Goal: Task Accomplishment & Management: Manage account settings

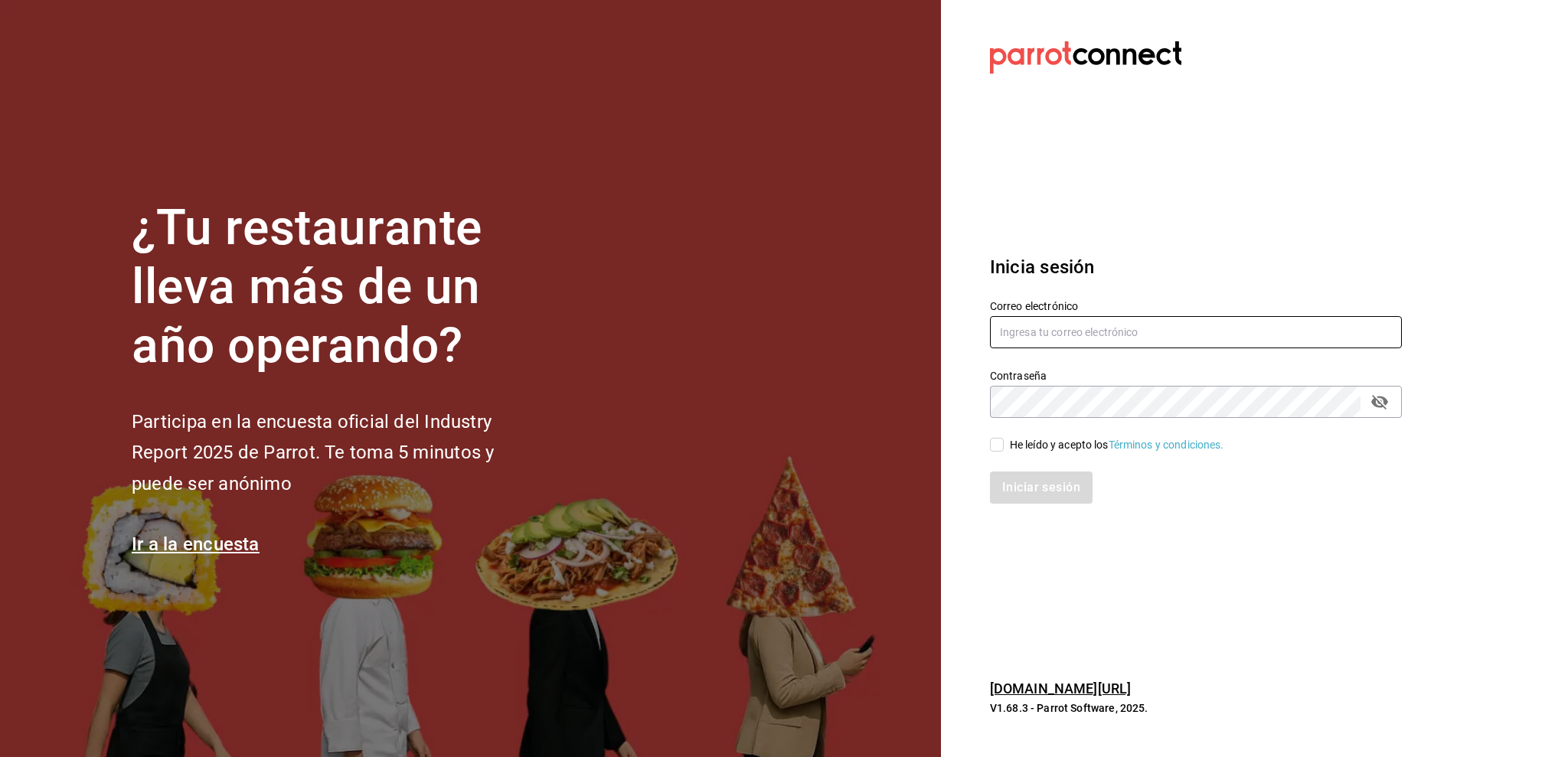
click at [1025, 339] on input "text" at bounding box center [1196, 332] width 412 height 32
type input "h"
type input "[PERSON_NAME][EMAIL_ADDRESS][DOMAIN_NAME]"
click at [1014, 379] on label "Contraseña" at bounding box center [1196, 375] width 412 height 11
click at [997, 451] on input "He leído y acepto los Términos y condiciones." at bounding box center [997, 445] width 14 height 14
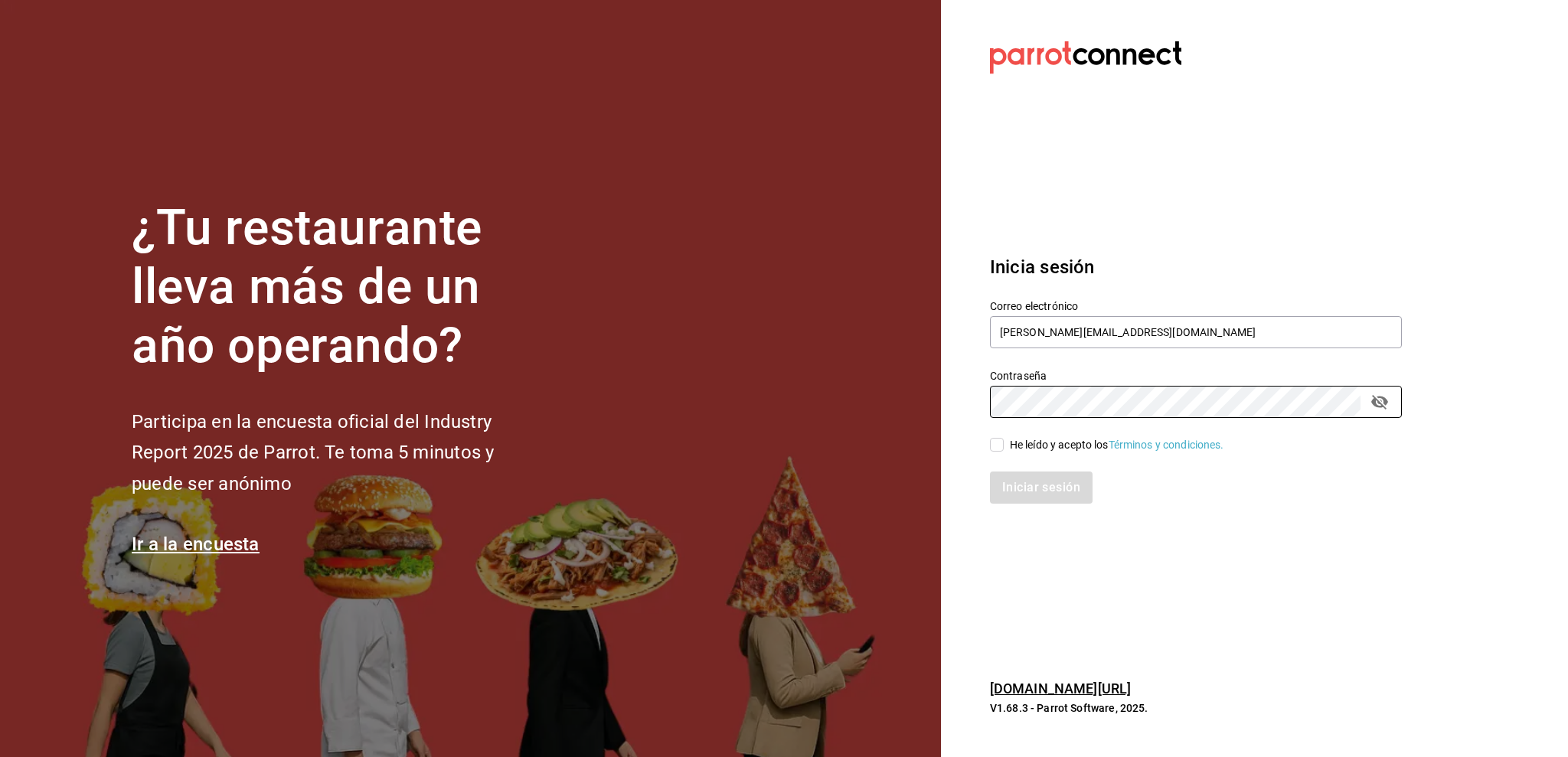
checkbox input "true"
click at [1021, 493] on button "Iniciar sesión" at bounding box center [1042, 487] width 104 height 32
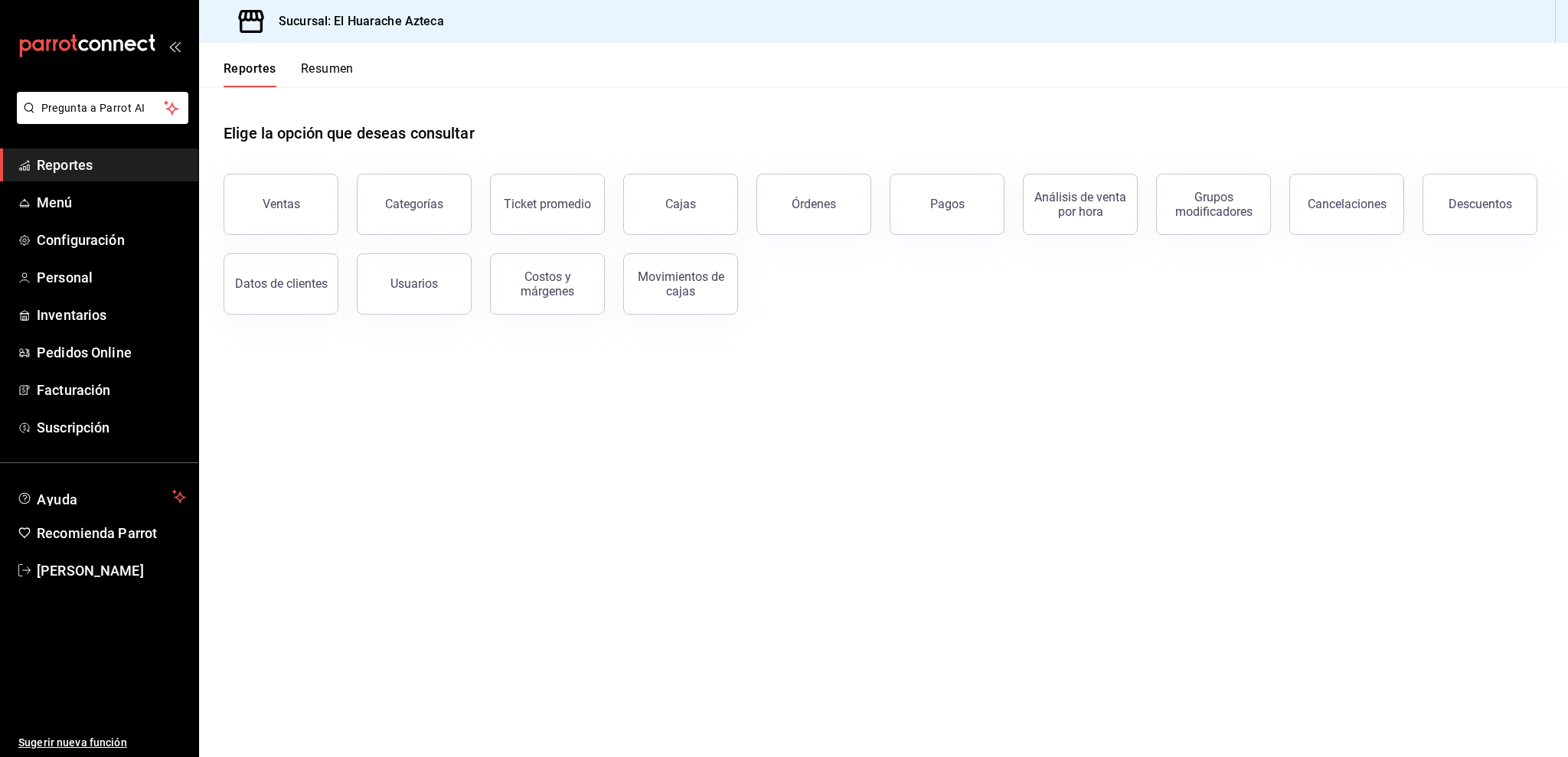
click at [942, 214] on button "Pagos" at bounding box center [947, 204] width 115 height 61
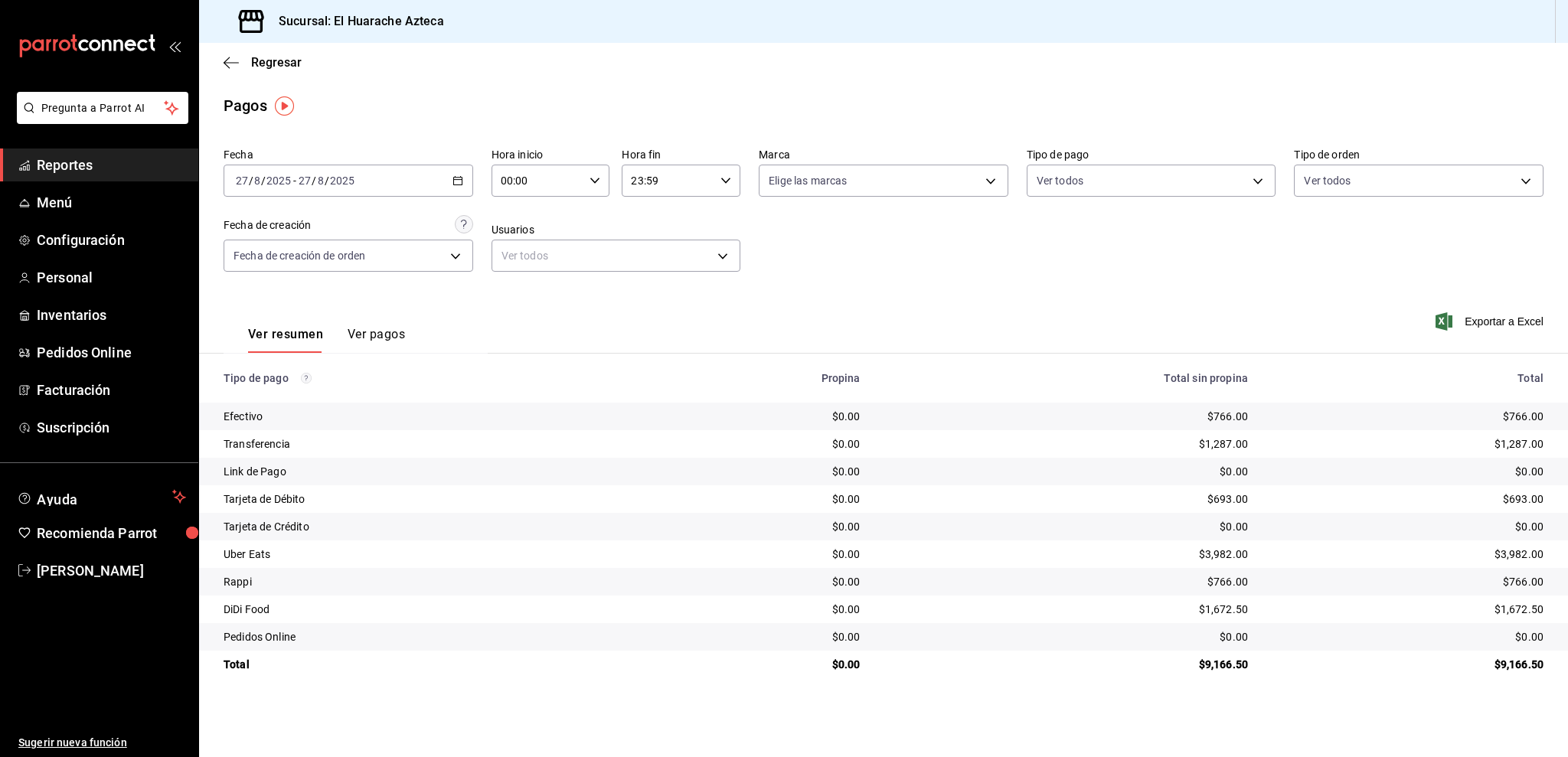
click at [345, 180] on input "2025" at bounding box center [342, 180] width 26 height 12
click at [558, 323] on div "Ver resumen Ver pagos Exportar a Excel" at bounding box center [882, 331] width 1368 height 81
click at [386, 263] on body "Pregunta a Parrot AI Reportes Menú Configuración Personal Inventarios Pedidos O…" at bounding box center [784, 378] width 1568 height 757
click at [490, 331] on div at bounding box center [784, 378] width 1568 height 757
click at [118, 162] on span "Reportes" at bounding box center [111, 164] width 150 height 21
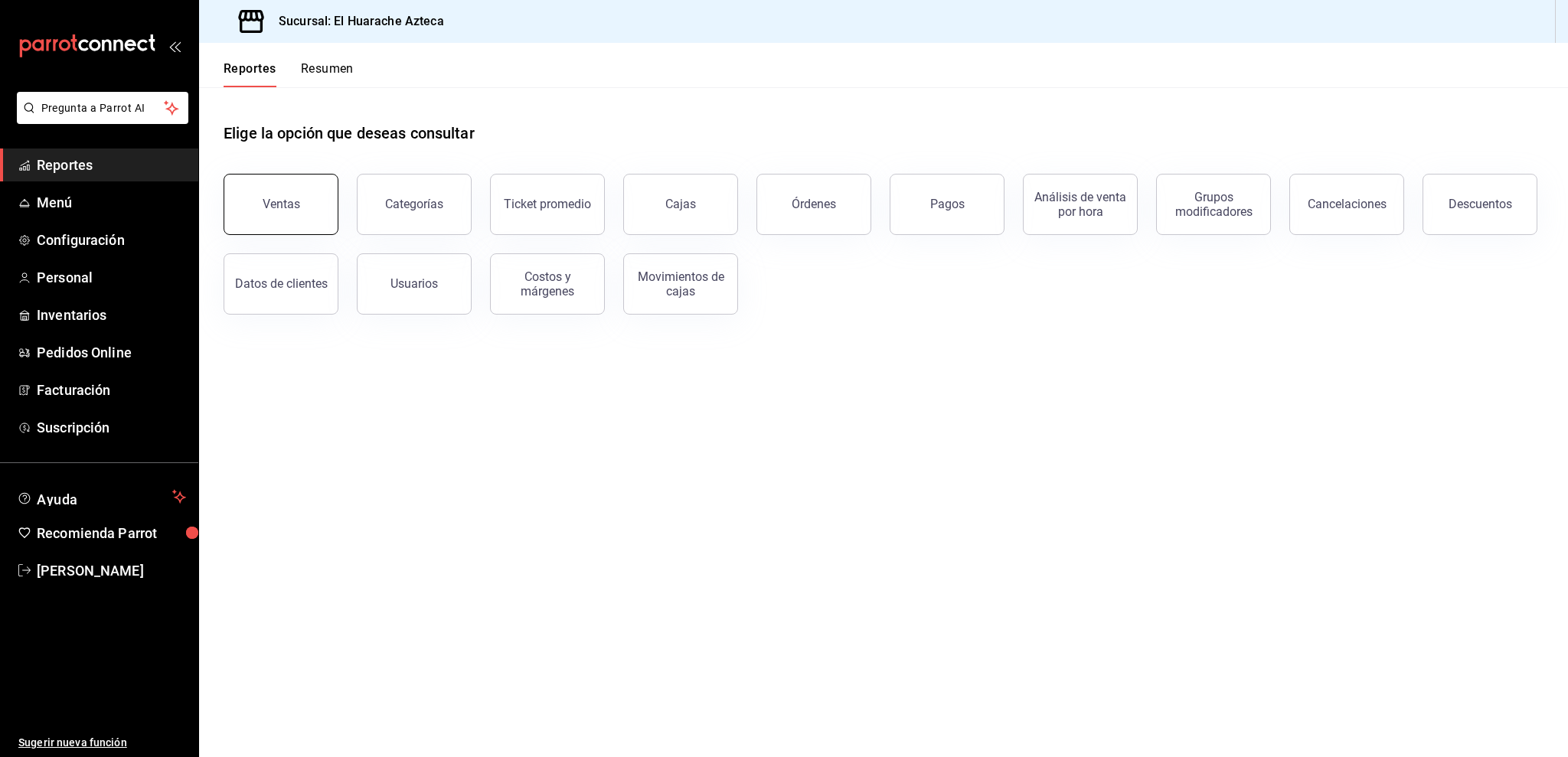
click at [312, 221] on button "Ventas" at bounding box center [281, 204] width 115 height 61
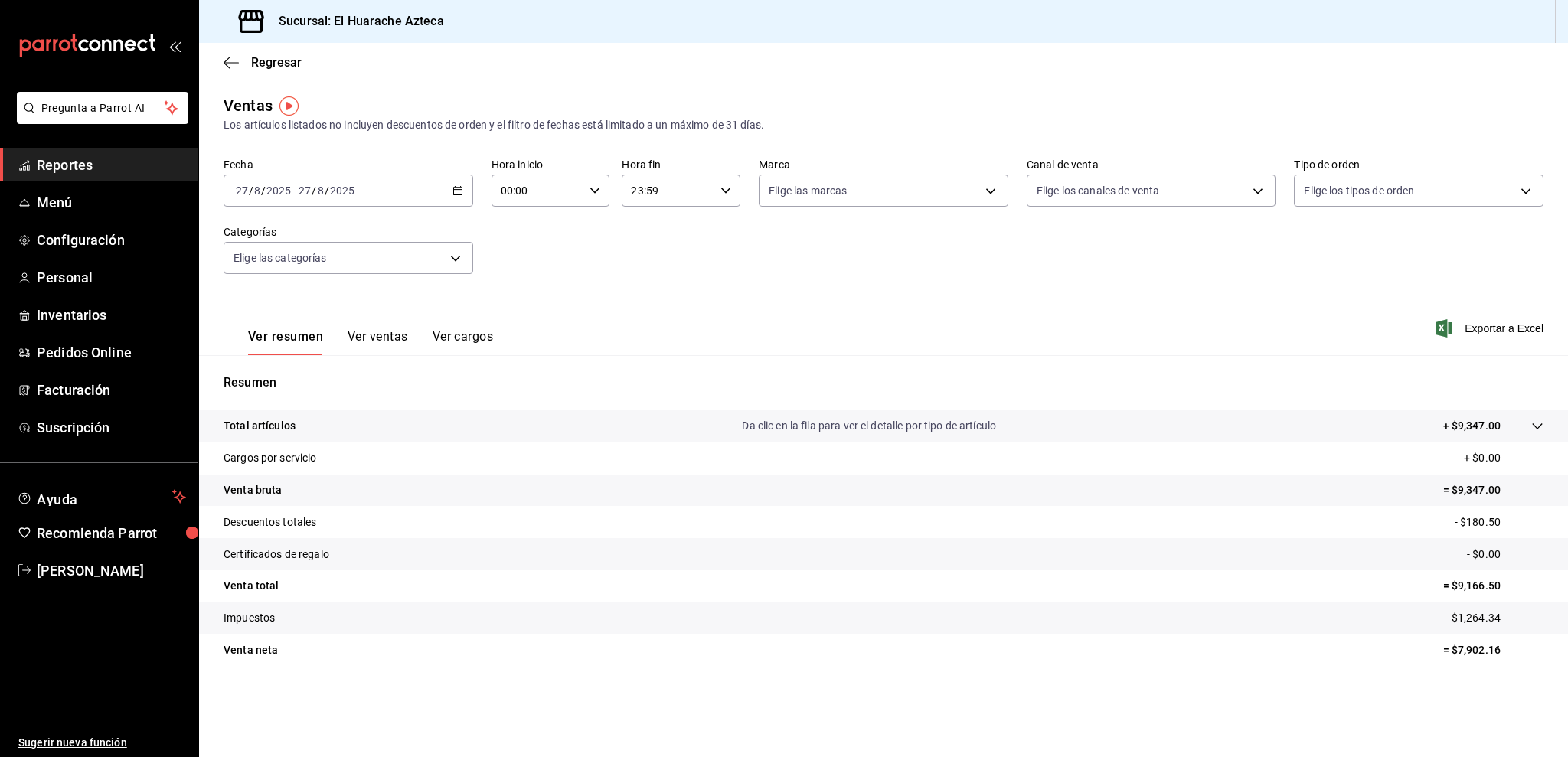
click at [311, 280] on div "Fecha 2025-08-27 27 / 8 / 2025 - 2025-08-27 27 / 8 / 2025 Hora inicio 00:00 Hor…" at bounding box center [883, 224] width 1320 height 135
click at [312, 256] on body "Pregunta a Parrot AI Reportes Menú Configuración Personal Inventarios Pedidos O…" at bounding box center [784, 378] width 1568 height 757
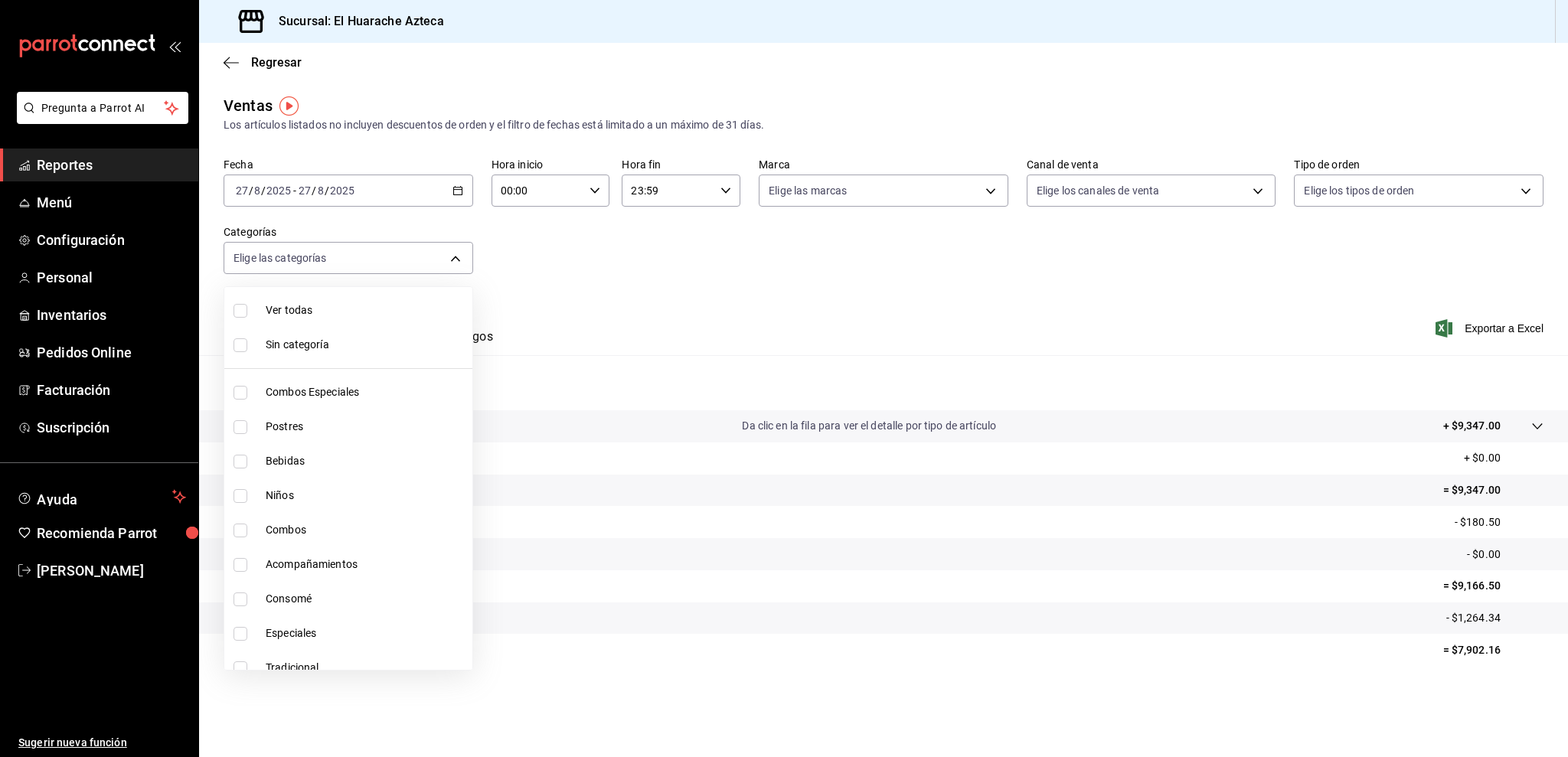
click at [300, 603] on span "Consomé" at bounding box center [366, 599] width 201 height 16
type input "53f55ae2-6285-460e-a8e1-99190fafff65"
checkbox input "true"
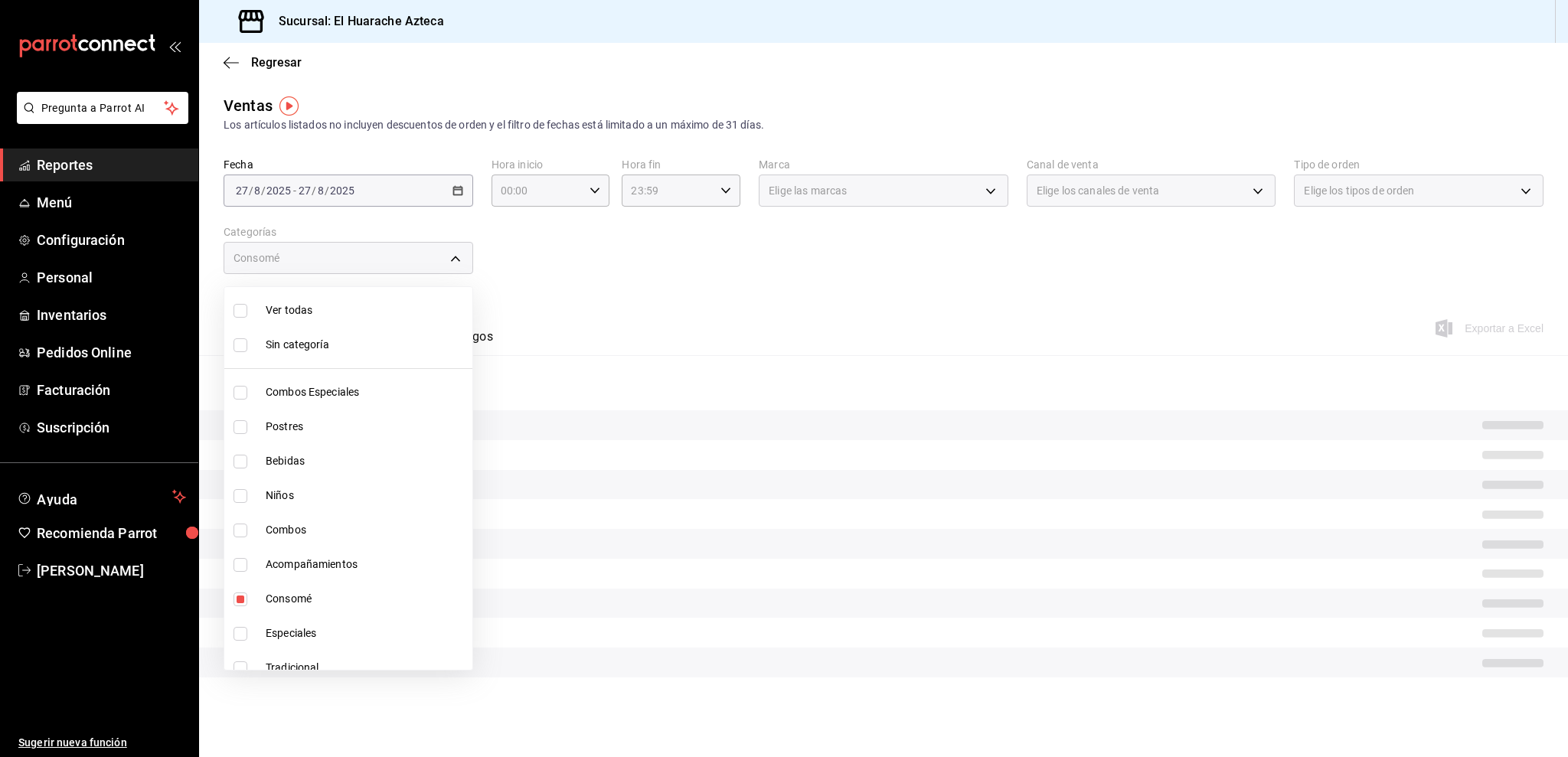
click at [545, 311] on div at bounding box center [784, 378] width 1568 height 757
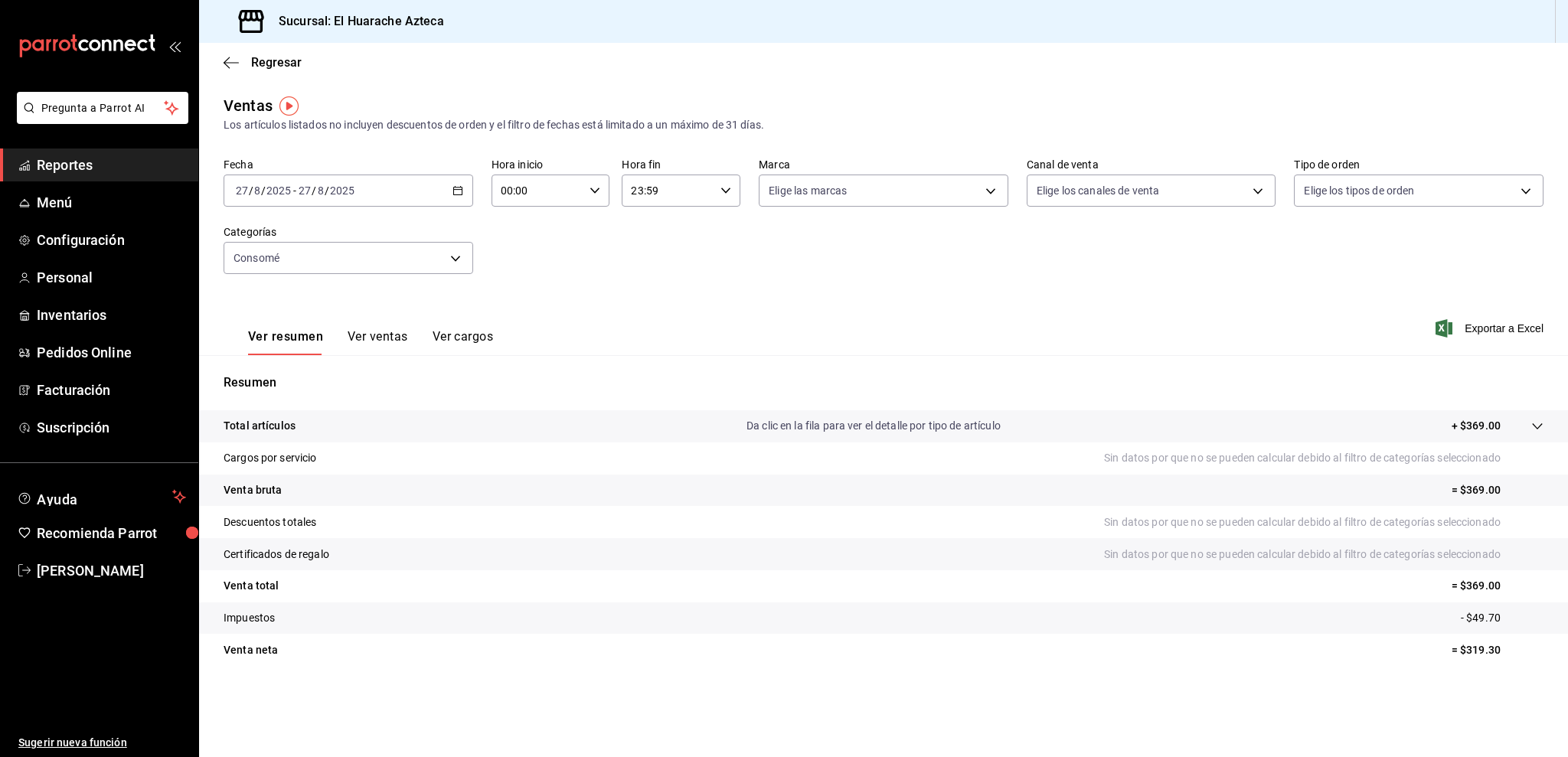
click at [386, 340] on button "Ver ventas" at bounding box center [377, 342] width 60 height 26
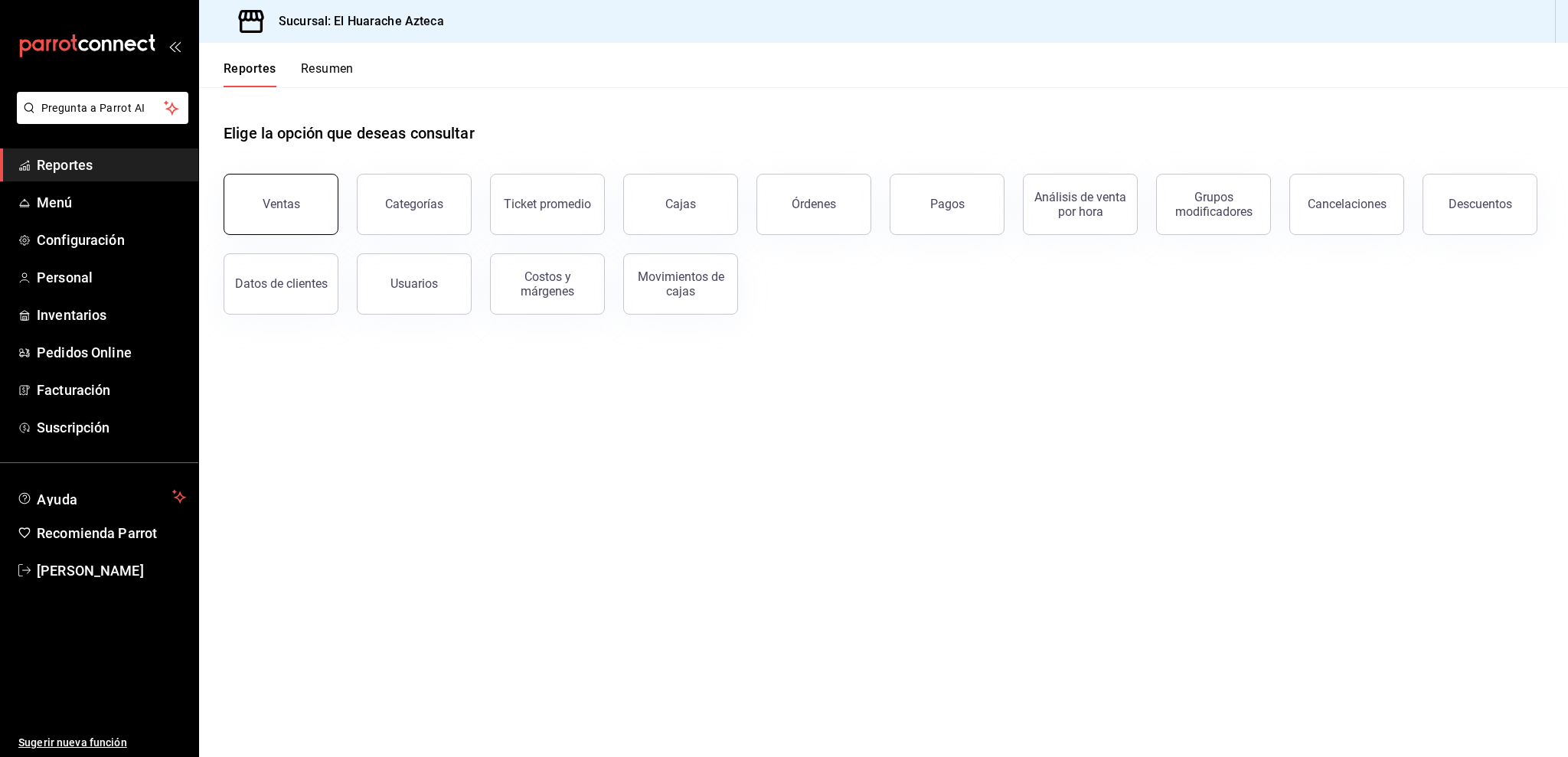
click at [280, 197] on div "Ventas" at bounding box center [282, 204] width 37 height 15
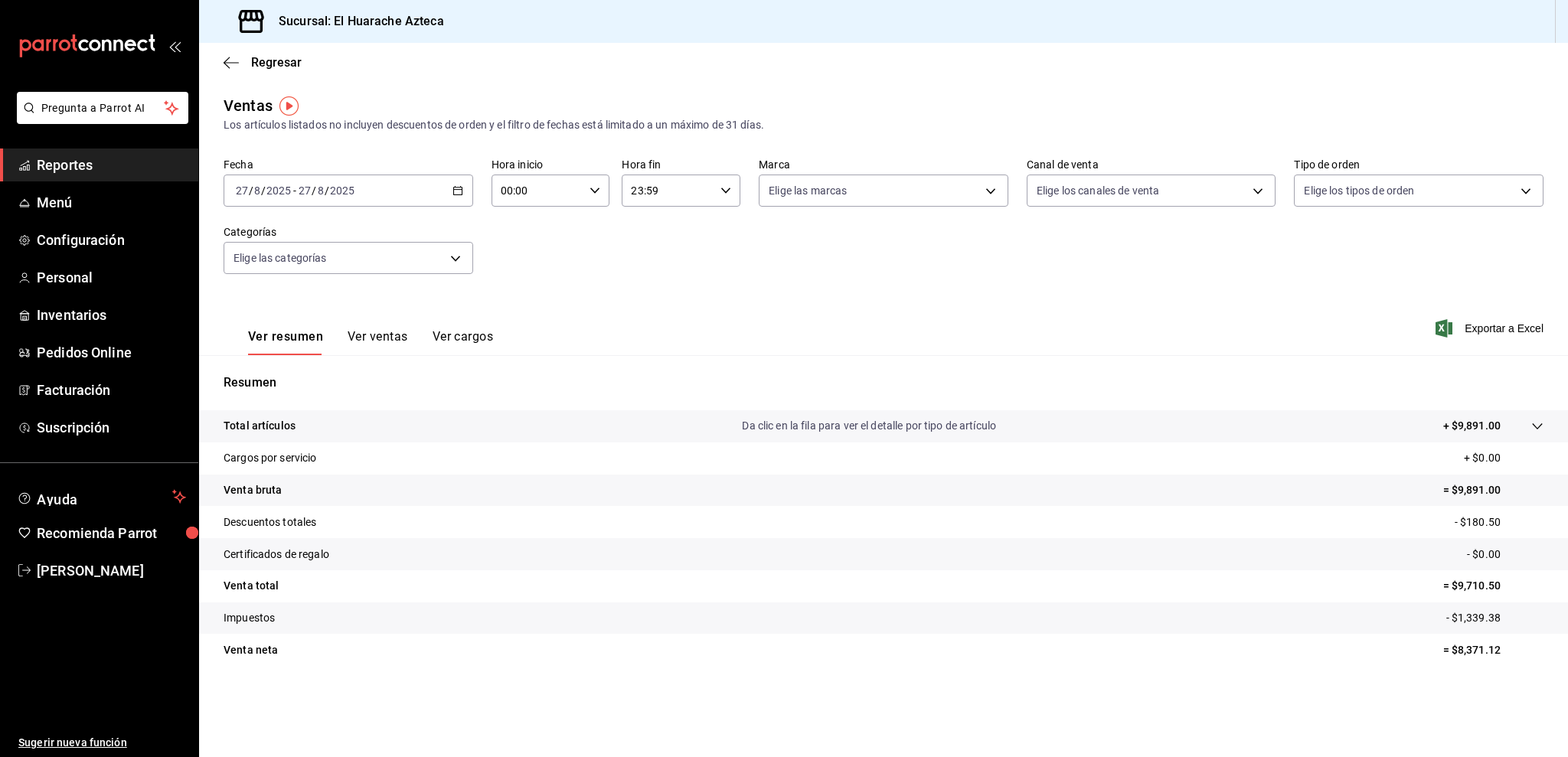
click at [263, 275] on div "Fecha 2025-08-27 27 / 8 / 2025 - 2025-08-27 27 / 8 / 2025 Hora inicio 00:00 Hor…" at bounding box center [883, 224] width 1320 height 135
click at [263, 266] on body "Pregunta a Parrot AI Reportes Menú Configuración Personal Inventarios Pedidos O…" at bounding box center [784, 378] width 1568 height 757
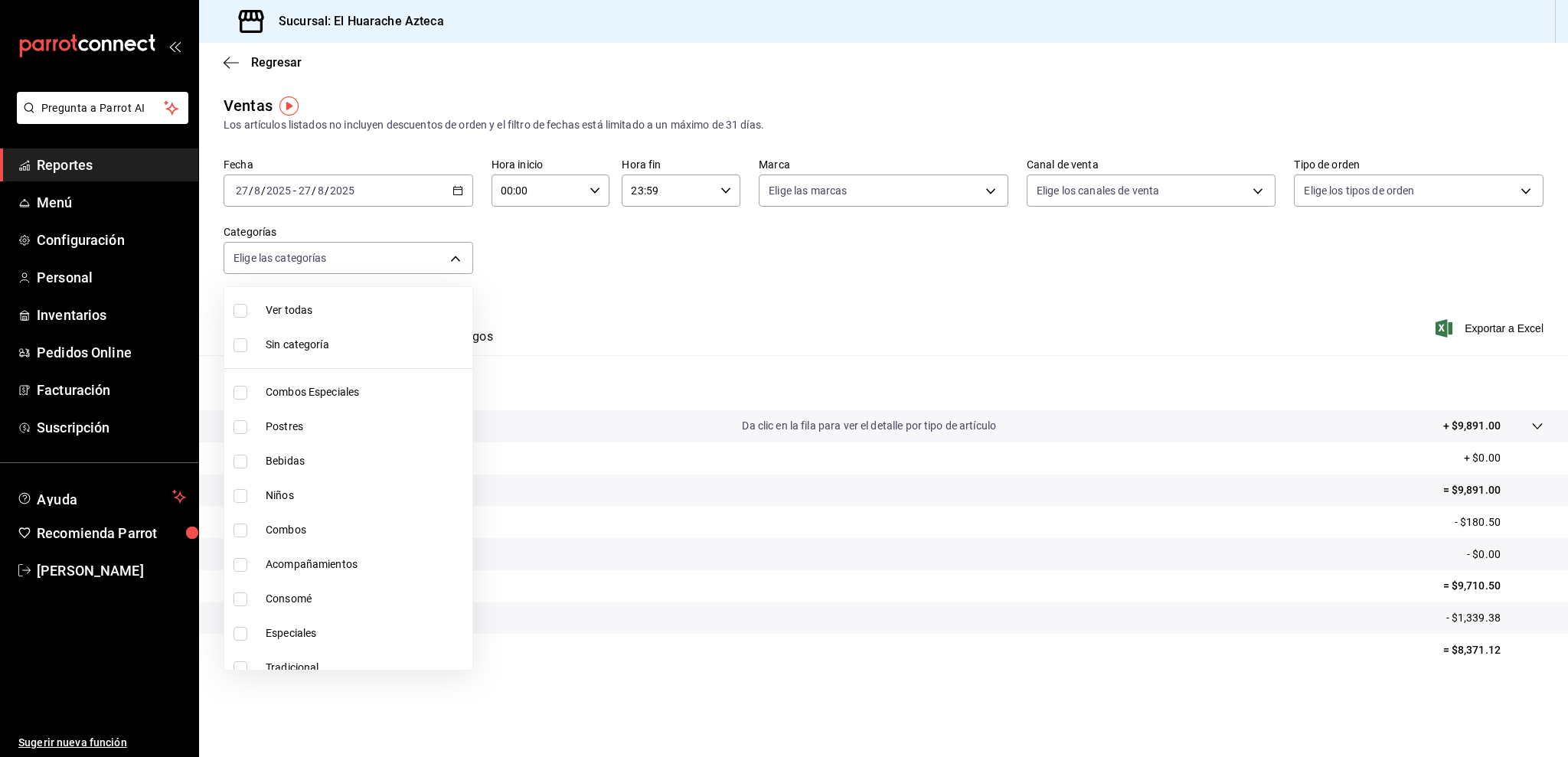
click at [331, 602] on span "Consomé" at bounding box center [366, 599] width 201 height 16
type input "53f55ae2-6285-460e-a8e1-99190fafff65"
checkbox input "true"
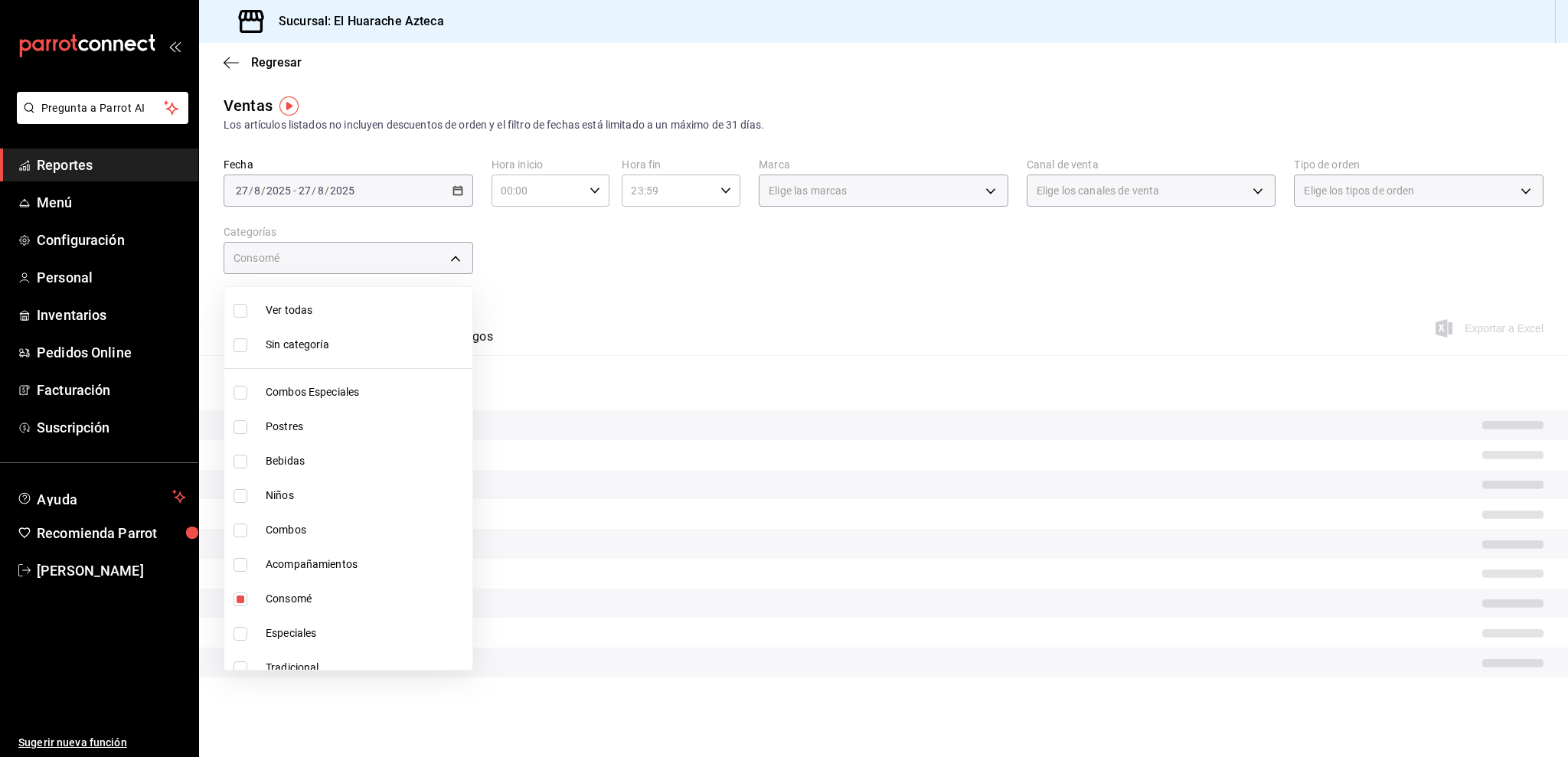
click at [593, 331] on div at bounding box center [784, 378] width 1568 height 757
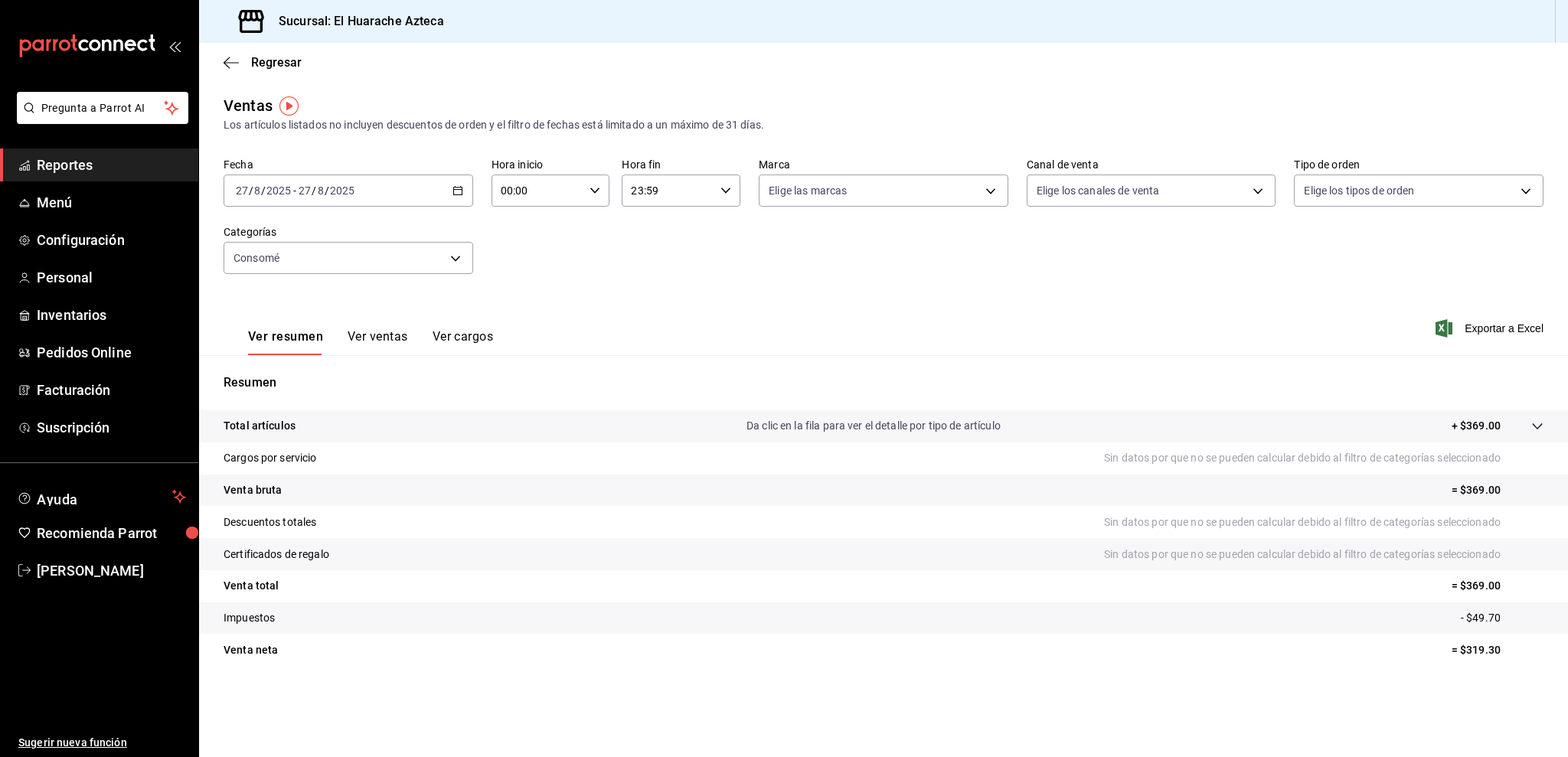
click at [380, 340] on button "Ver ventas" at bounding box center [377, 342] width 60 height 26
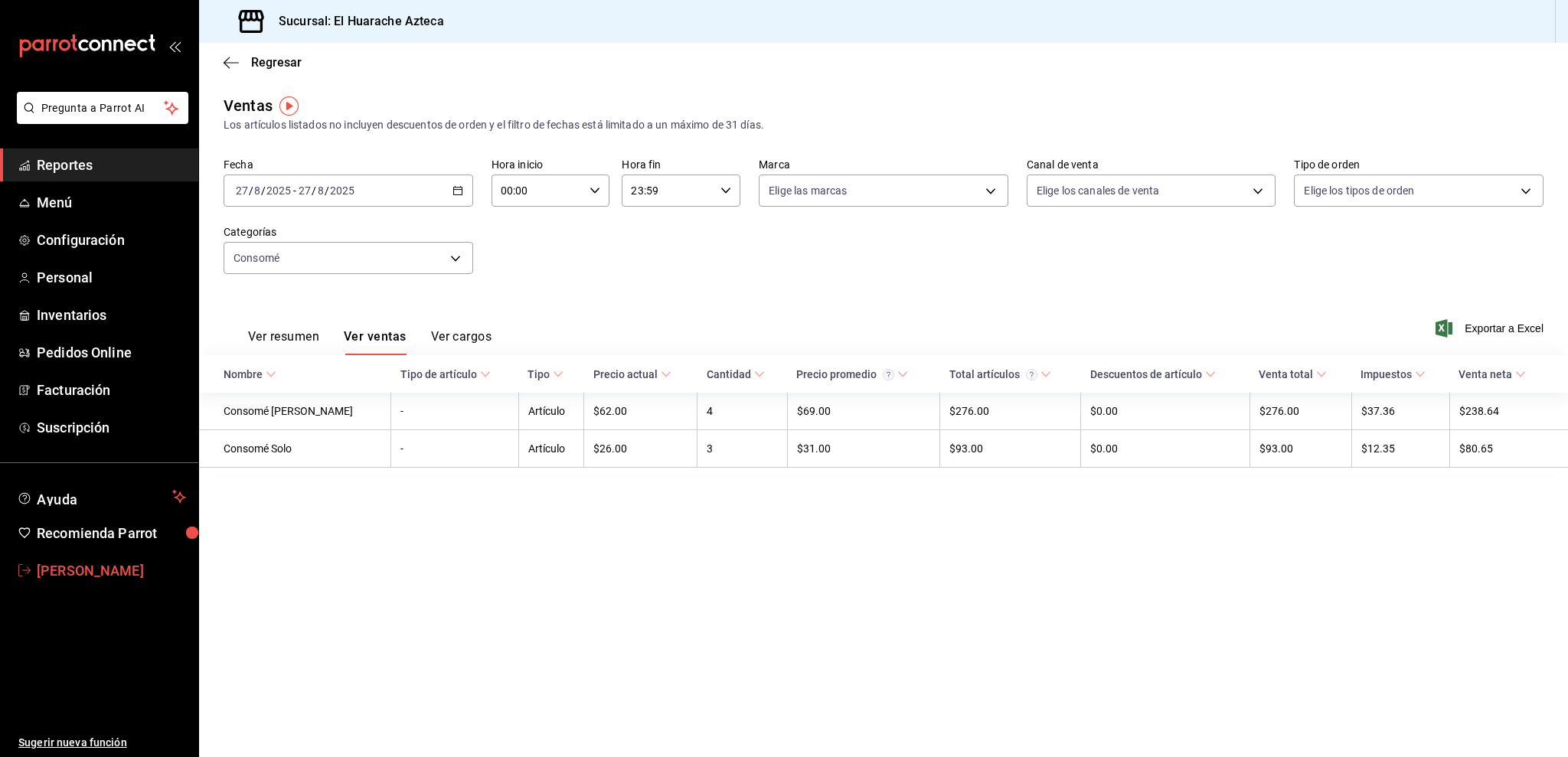
click at [42, 575] on span "Amalia P" at bounding box center [111, 570] width 150 height 21
